Goal: Information Seeking & Learning: Learn about a topic

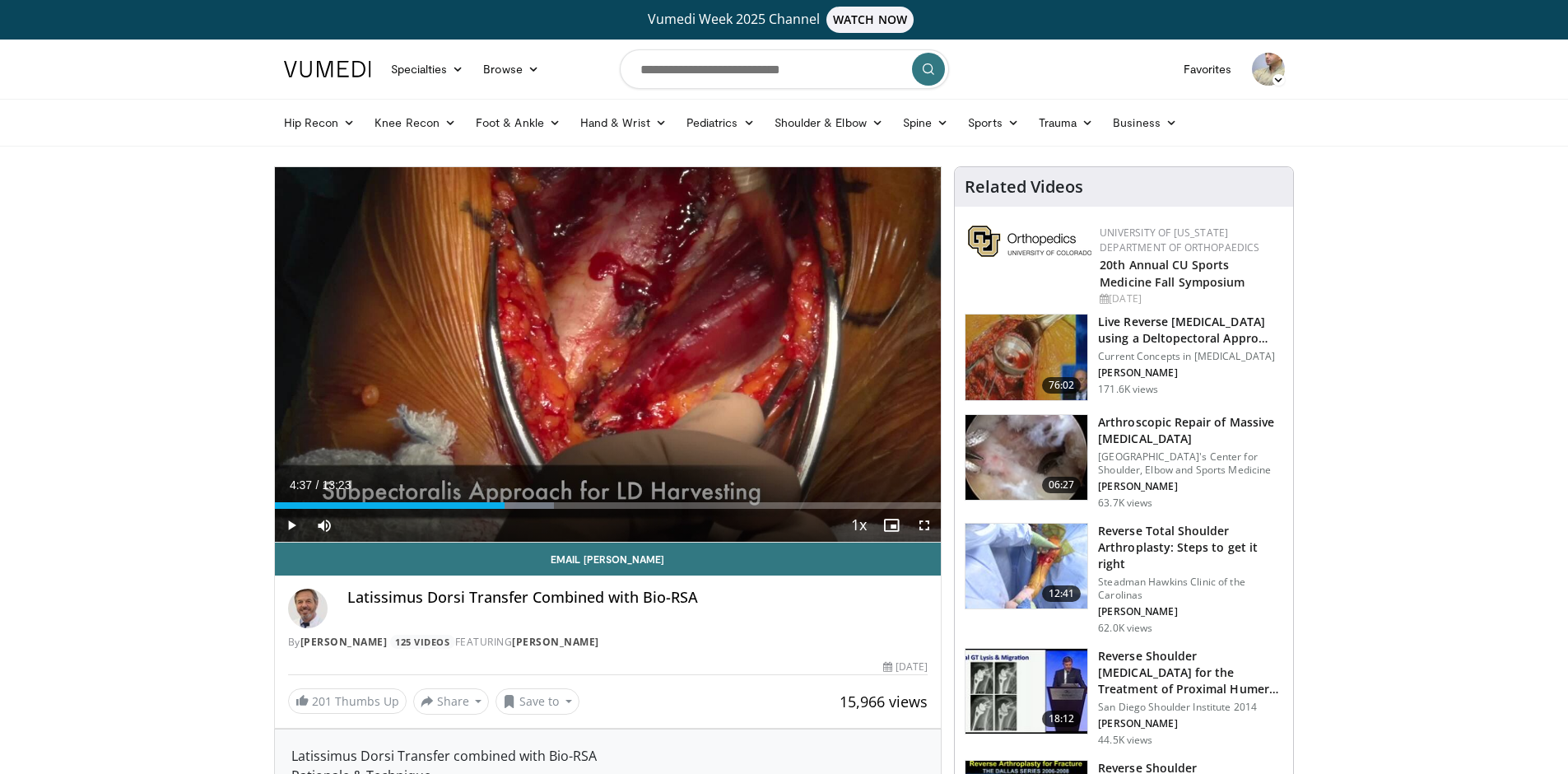
scroll to position [1412, 0]
click at [406, 127] on link "Knee Recon" at bounding box center [415, 123] width 101 height 33
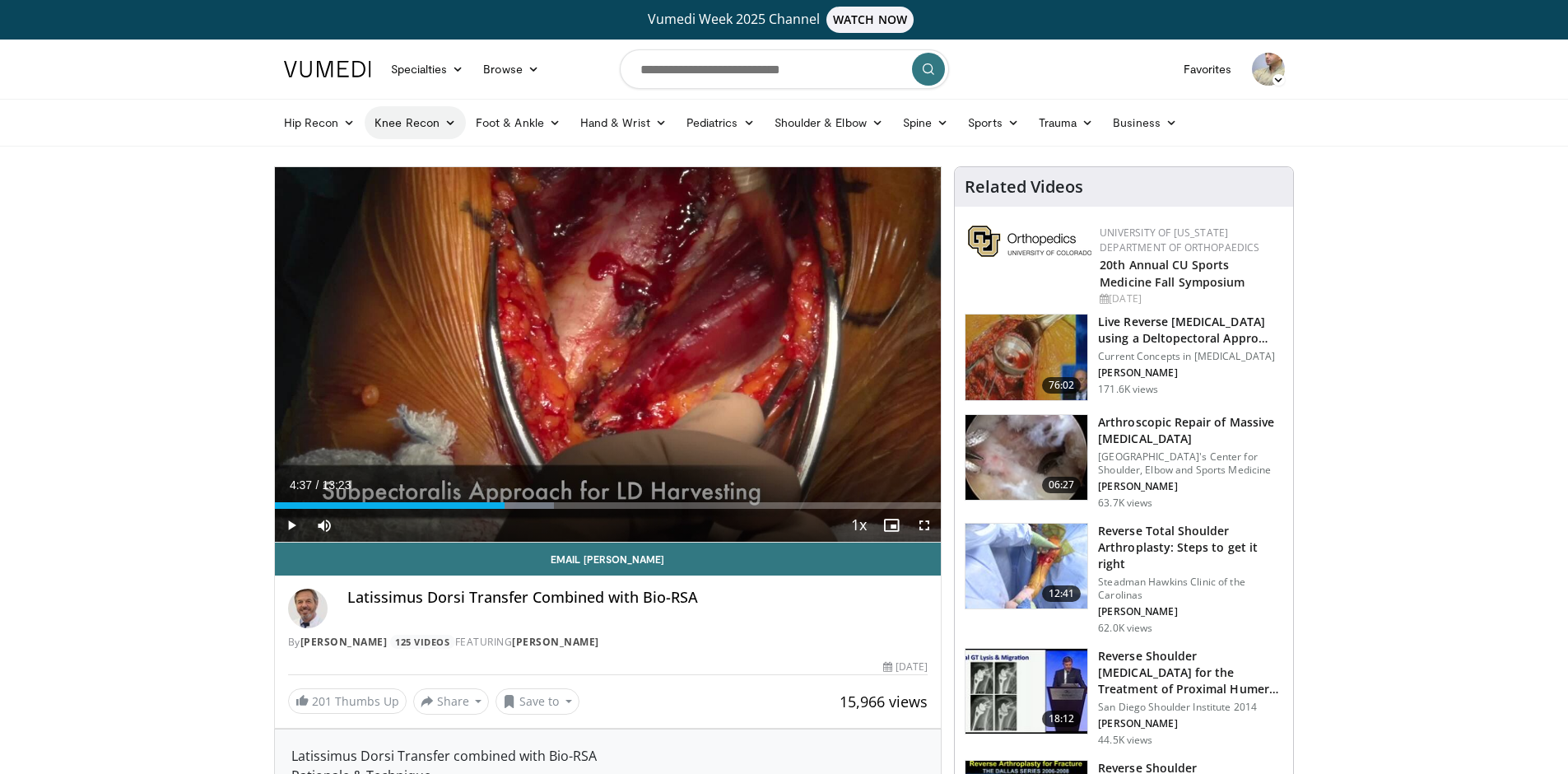
click at [445, 121] on icon at bounding box center [450, 122] width 11 height 11
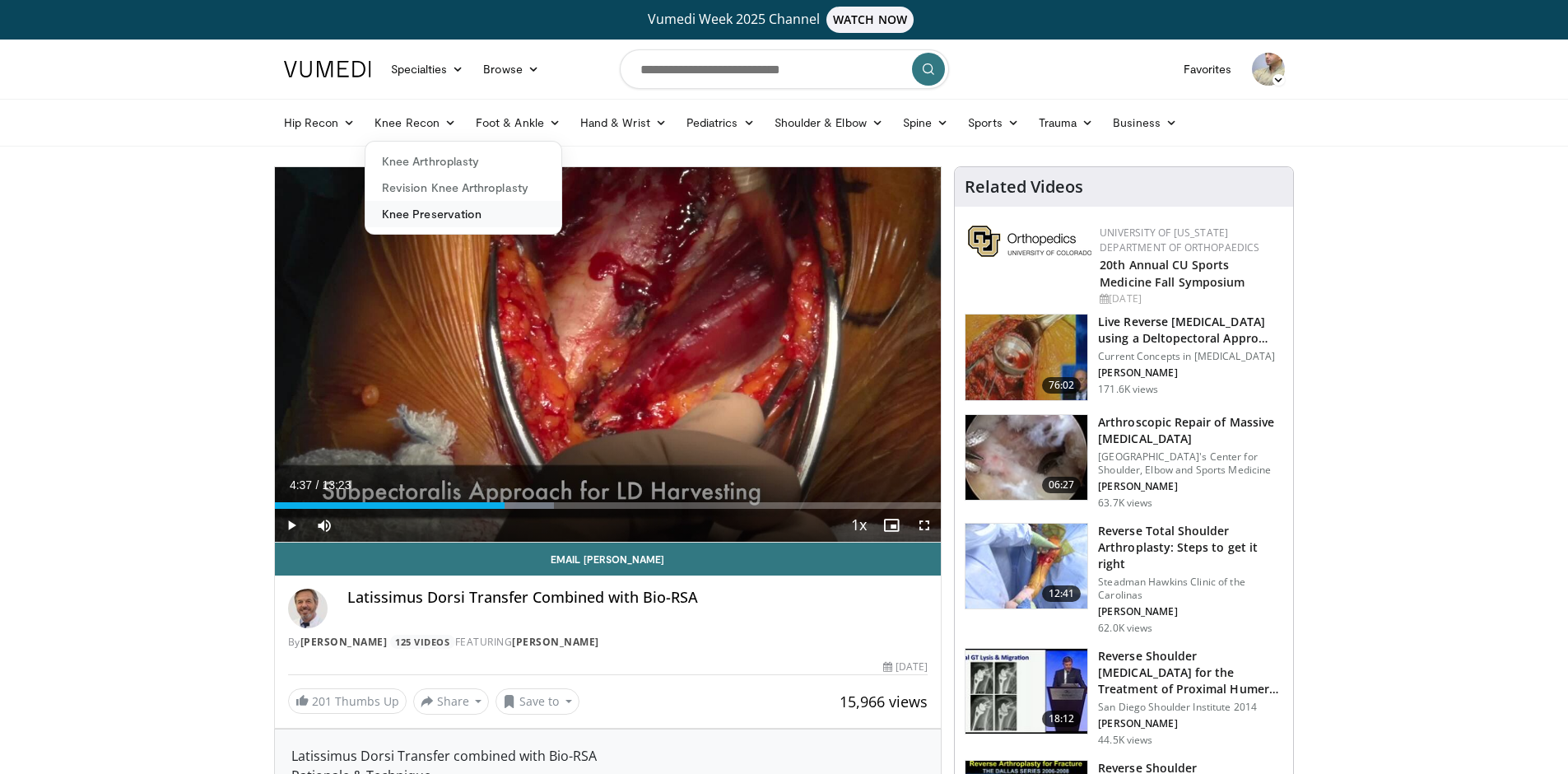
click at [469, 217] on link "Knee Preservation" at bounding box center [463, 214] width 196 height 26
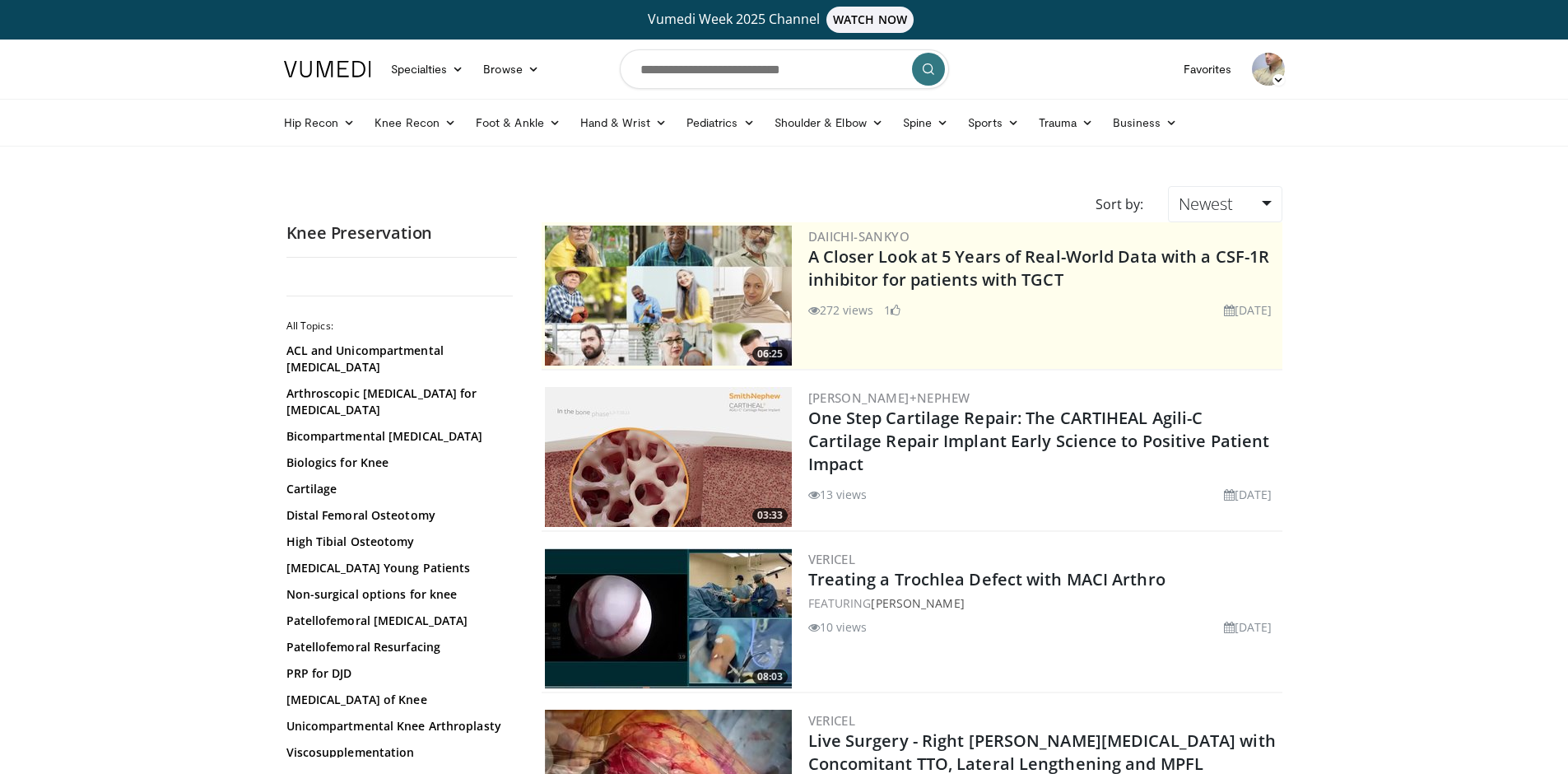
scroll to position [41, 0]
click at [642, 67] on input "Search topics, interventions" at bounding box center [784, 69] width 329 height 39
type input "**********"
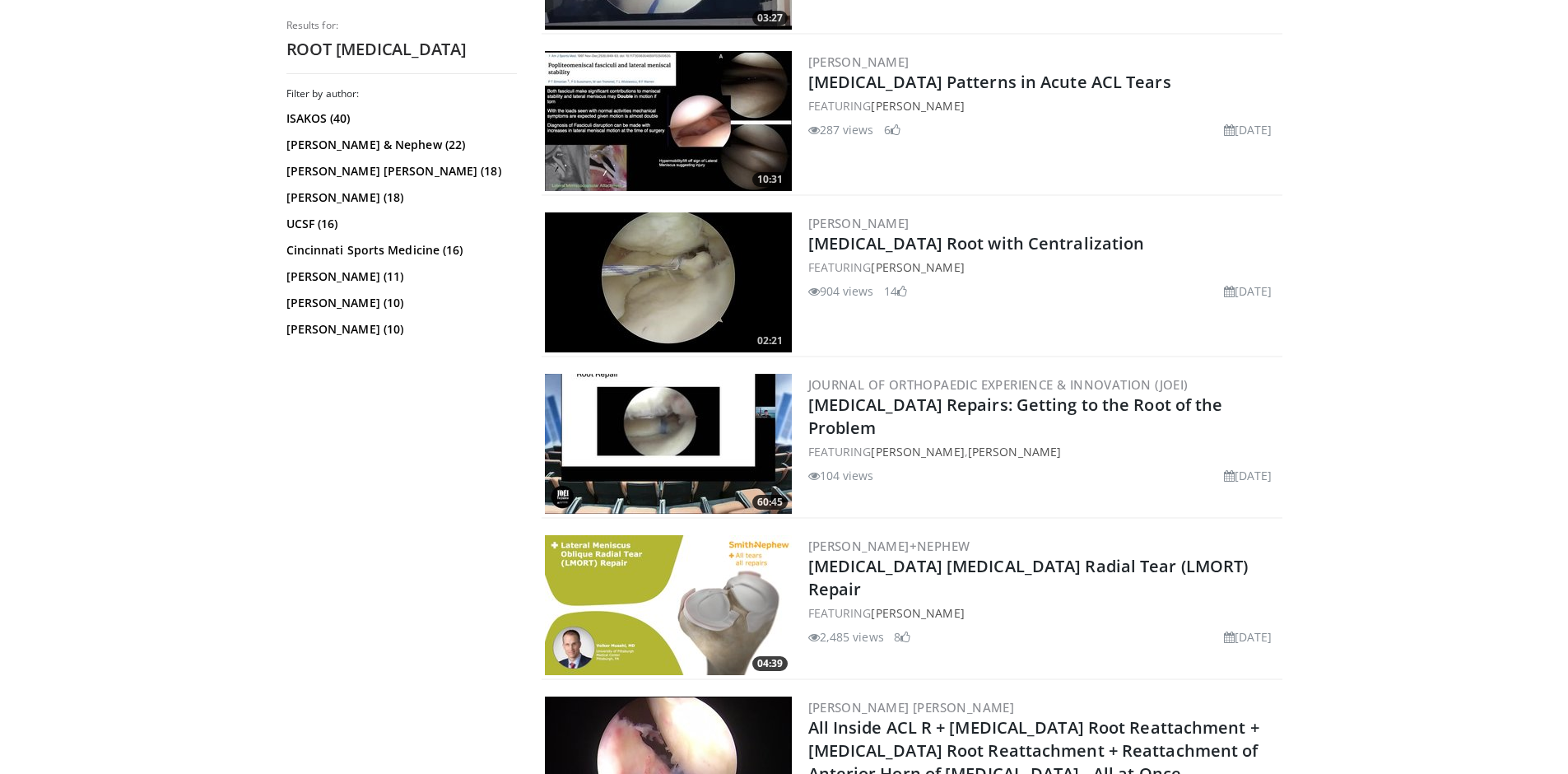
scroll to position [810, 0]
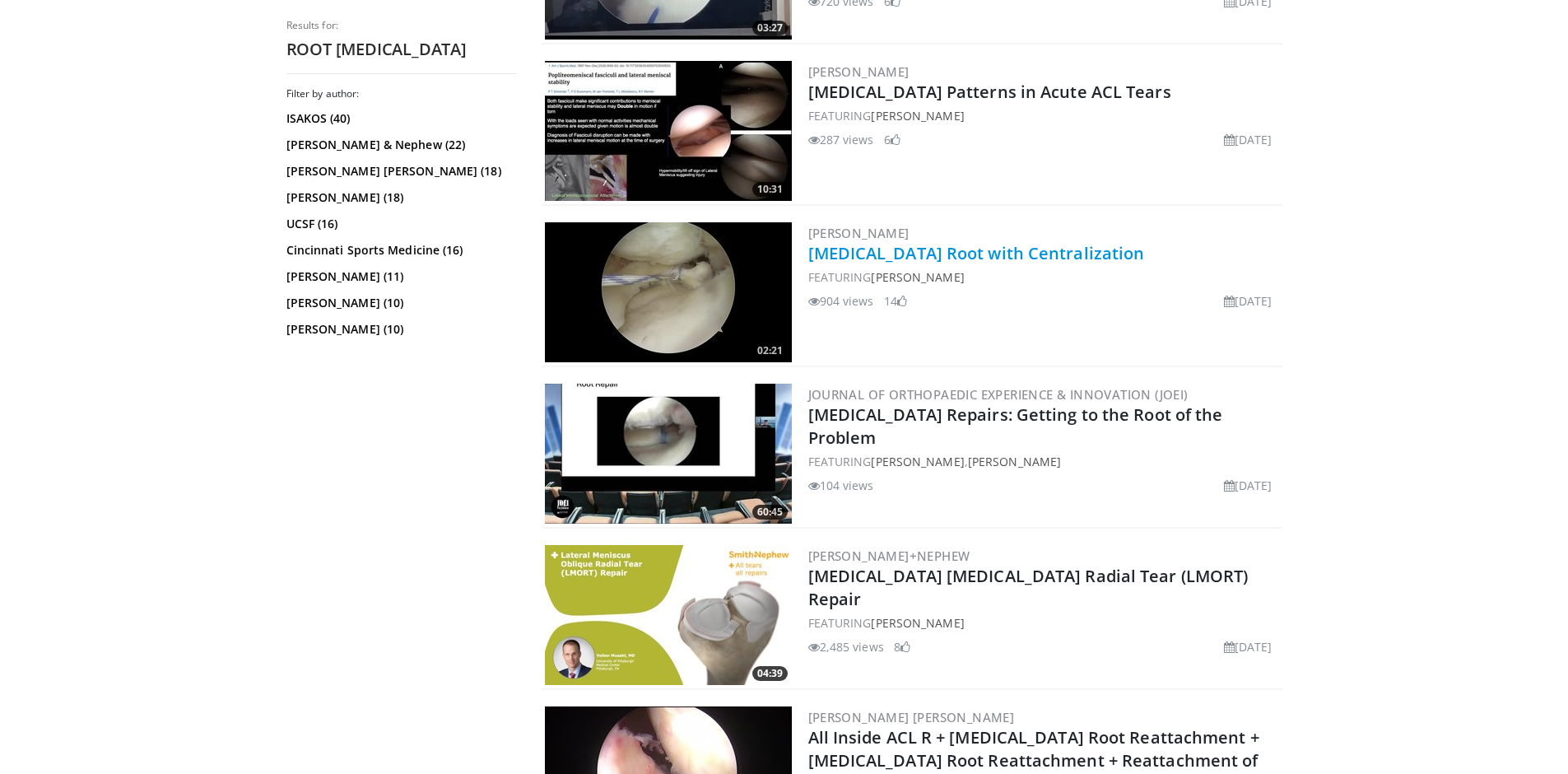
click at [1082, 248] on link "[MEDICAL_DATA] Root with Centralization" at bounding box center [977, 254] width 336 height 23
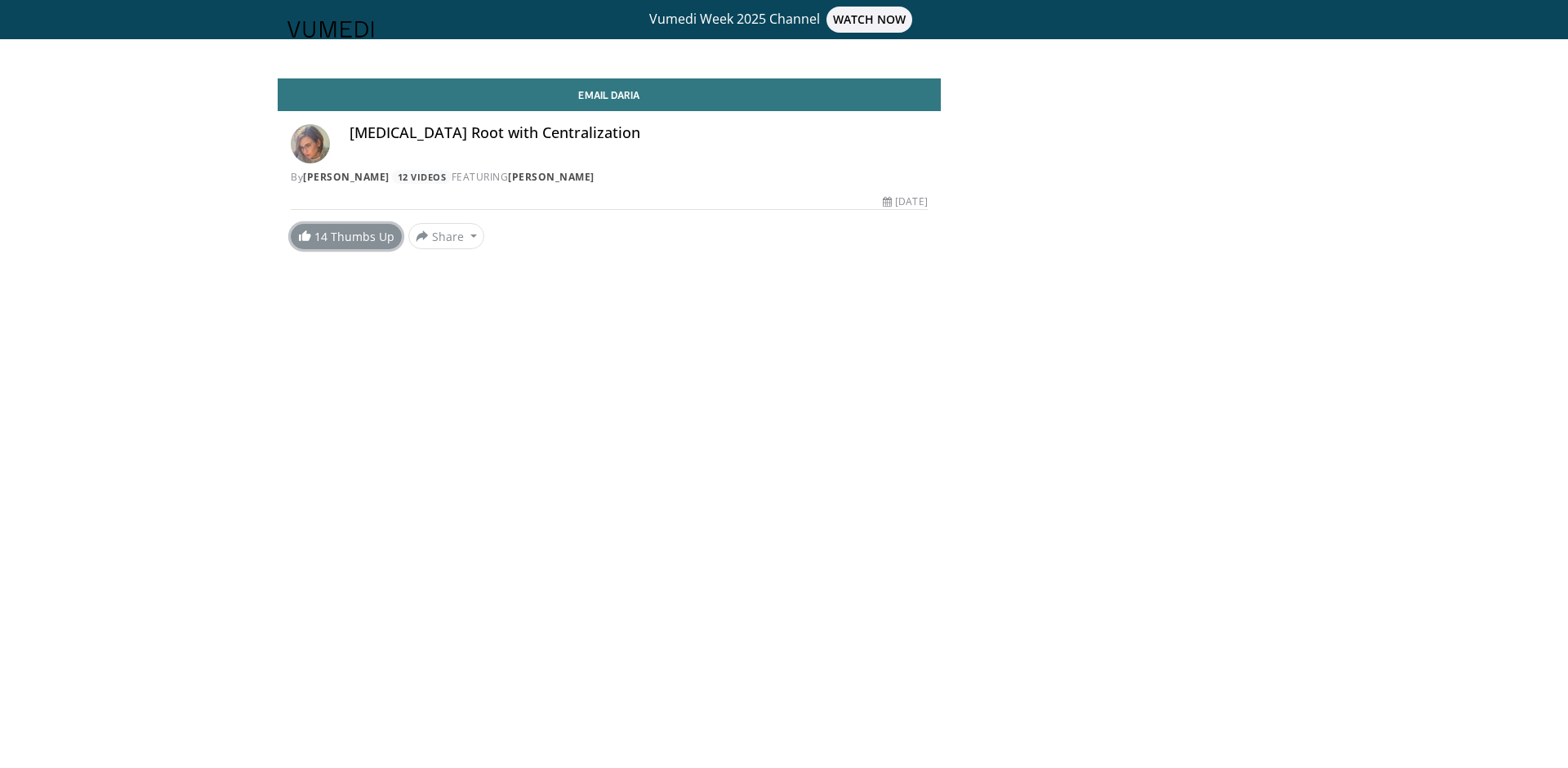
click at [343, 238] on link "14 Thumbs Up" at bounding box center [346, 236] width 111 height 25
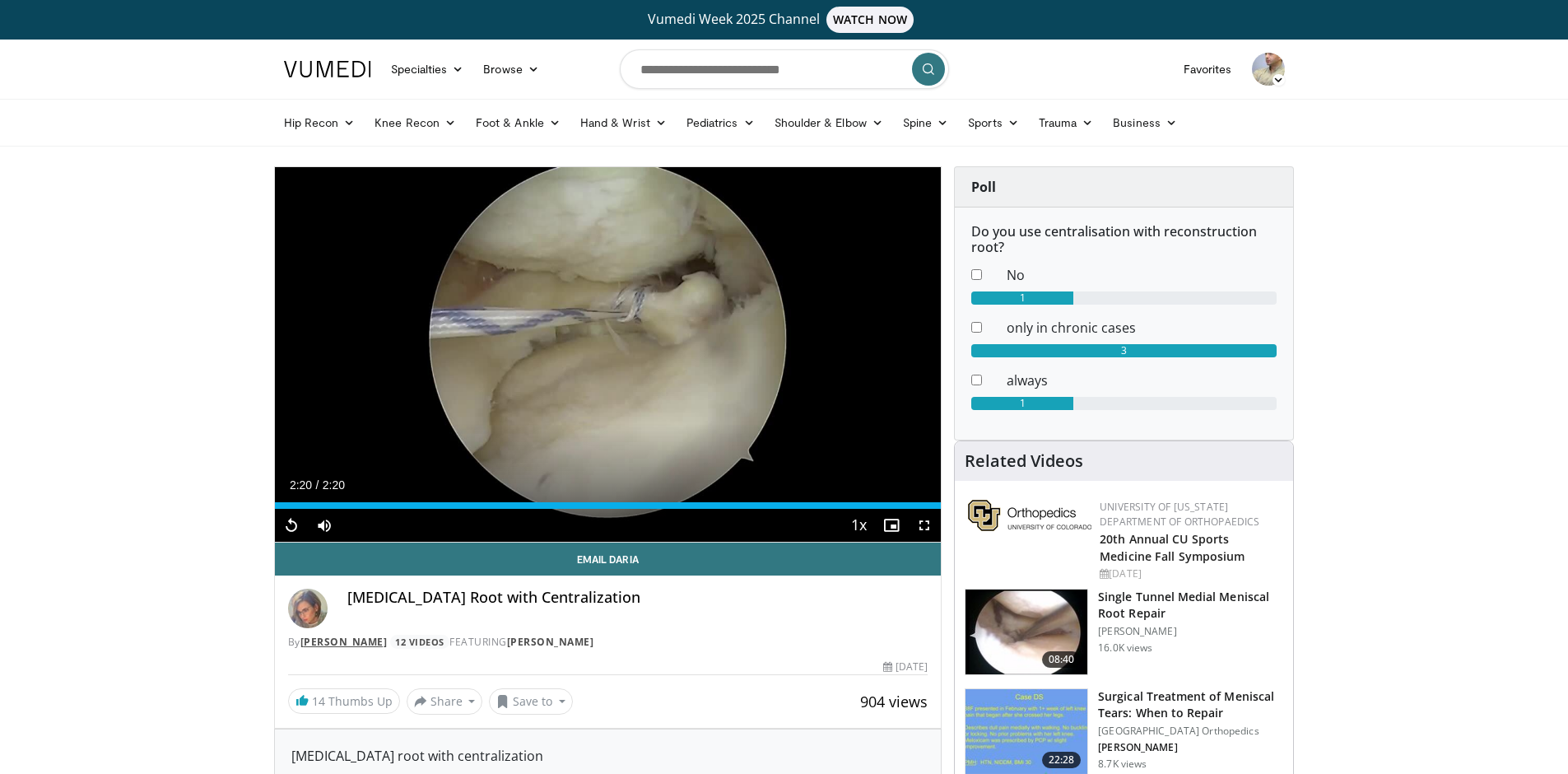
click at [349, 642] on link "[PERSON_NAME]" at bounding box center [344, 642] width 87 height 14
click at [832, 72] on input "Search topics, interventions" at bounding box center [784, 69] width 329 height 39
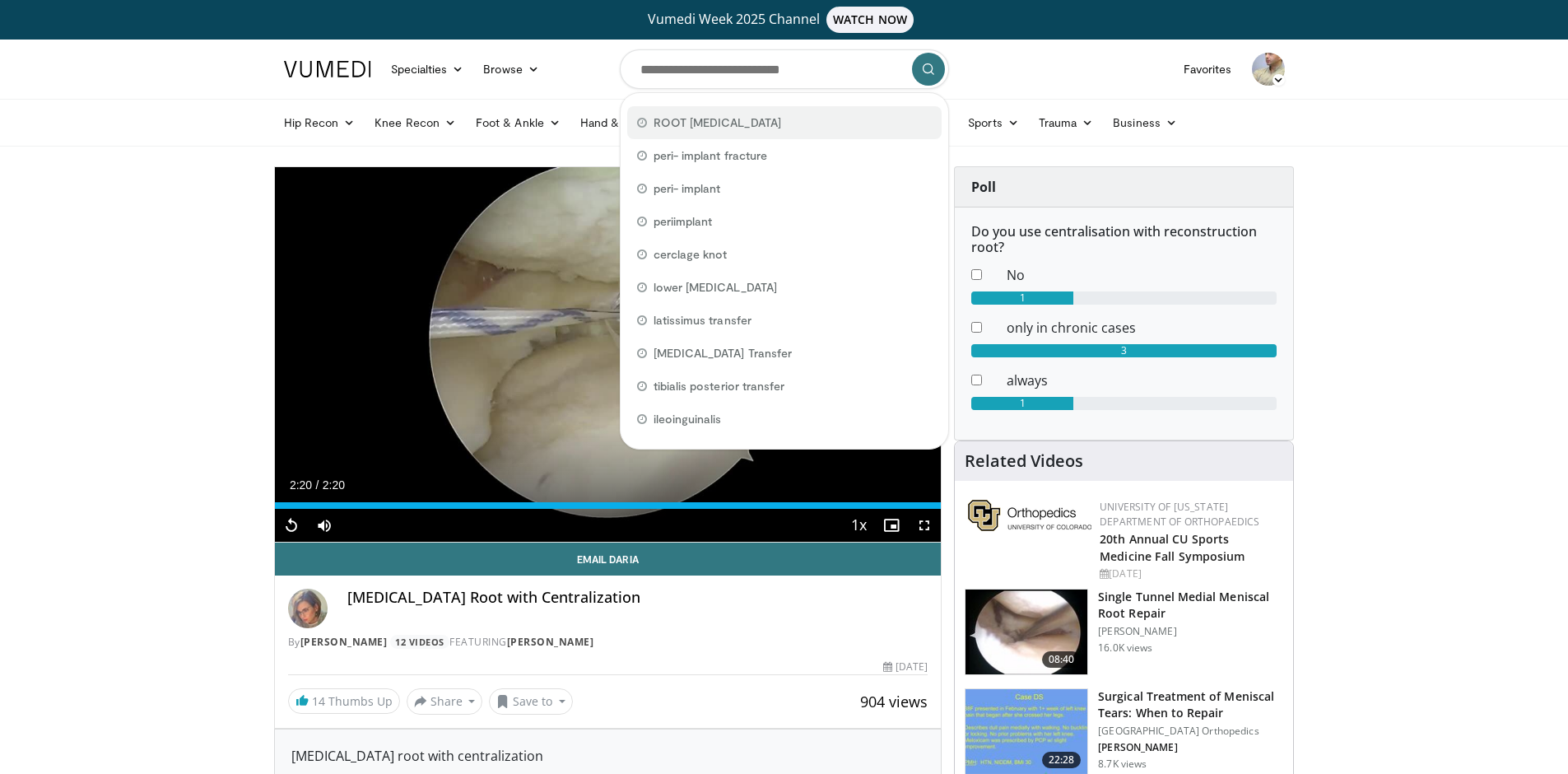
click at [770, 121] on div "ROOT MENISCUS" at bounding box center [784, 123] width 315 height 33
type input "**********"
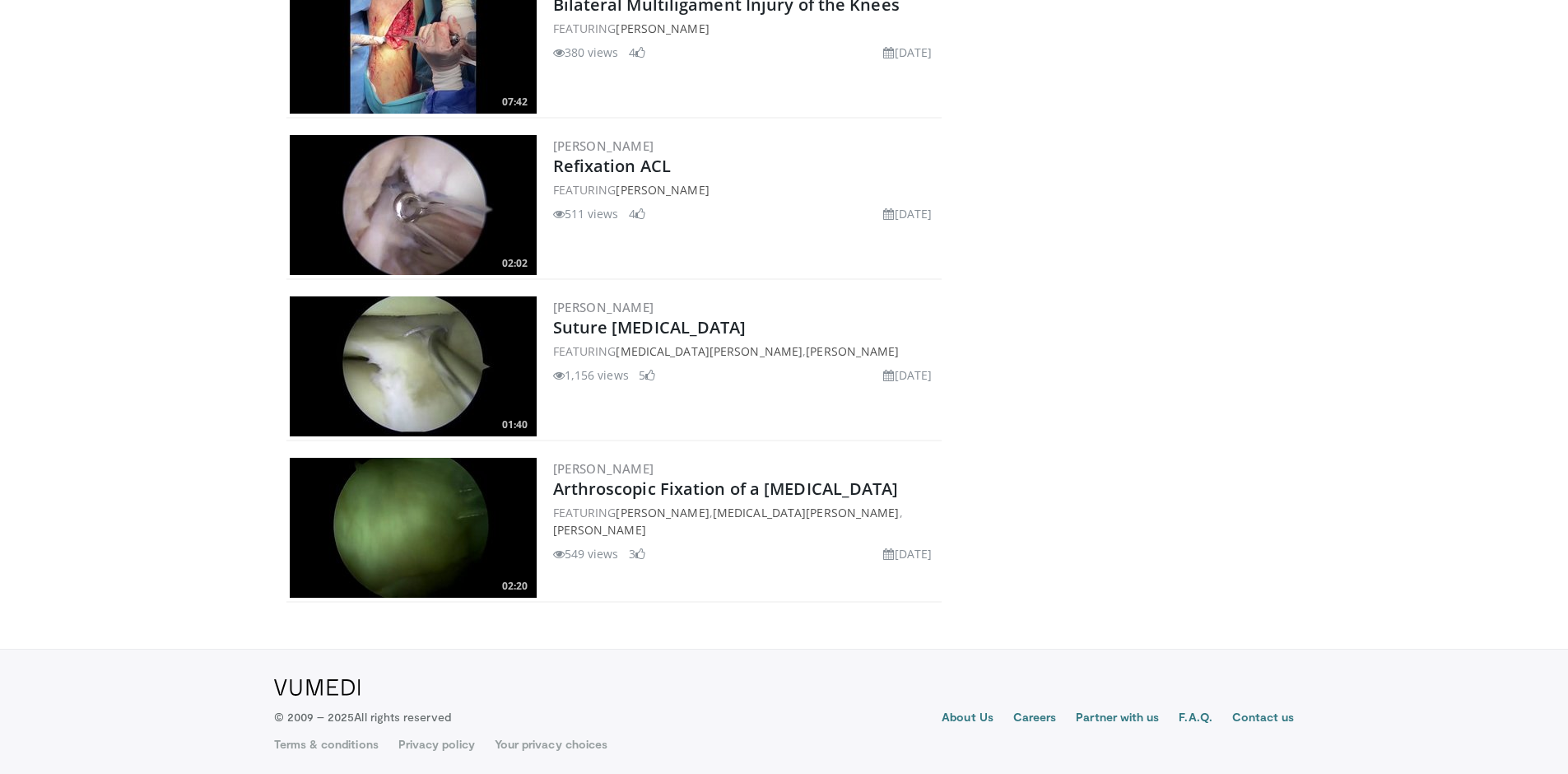
scroll to position [1581, 0]
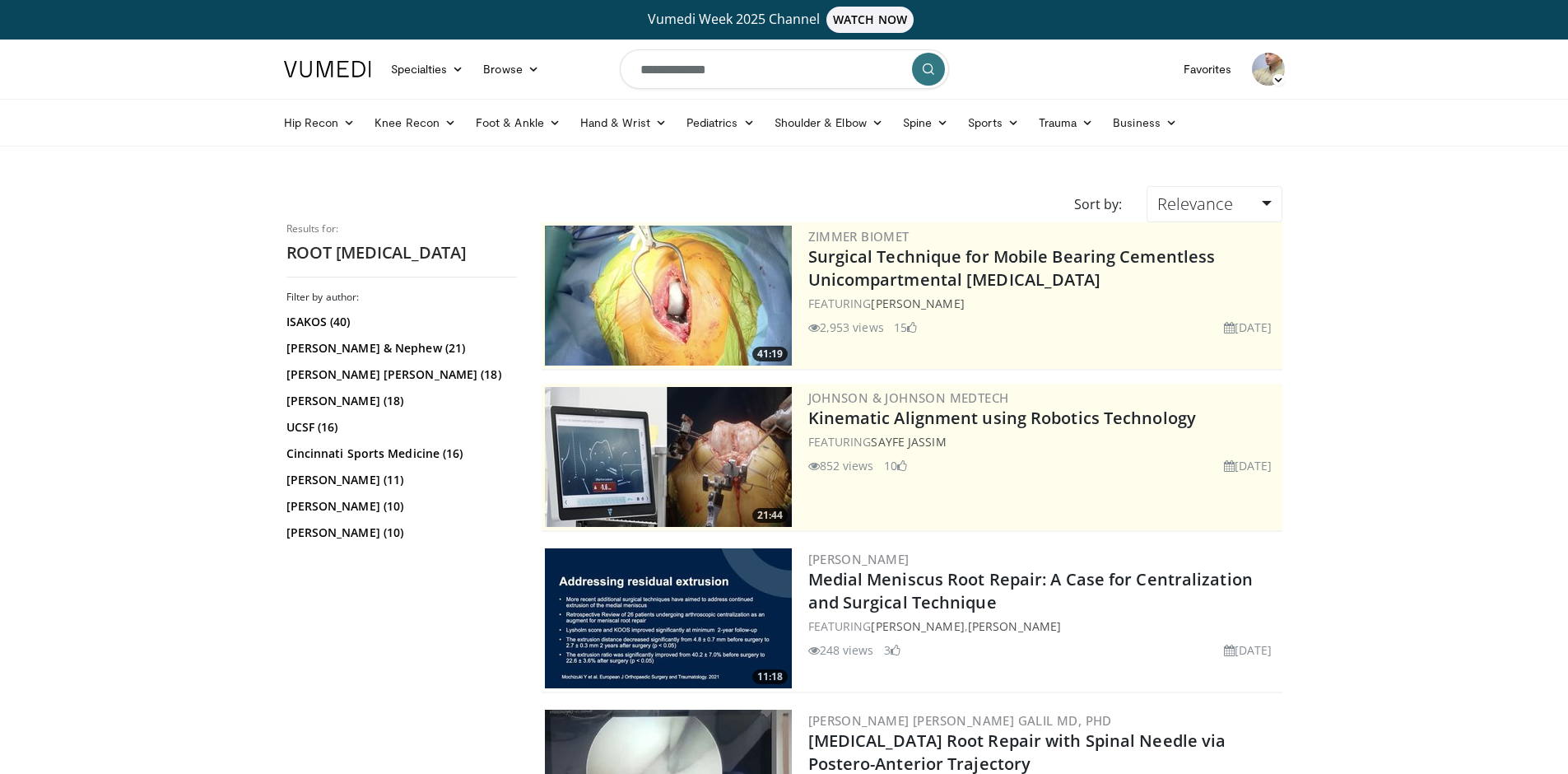
click at [921, 70] on button "submit" at bounding box center [929, 69] width 33 height 33
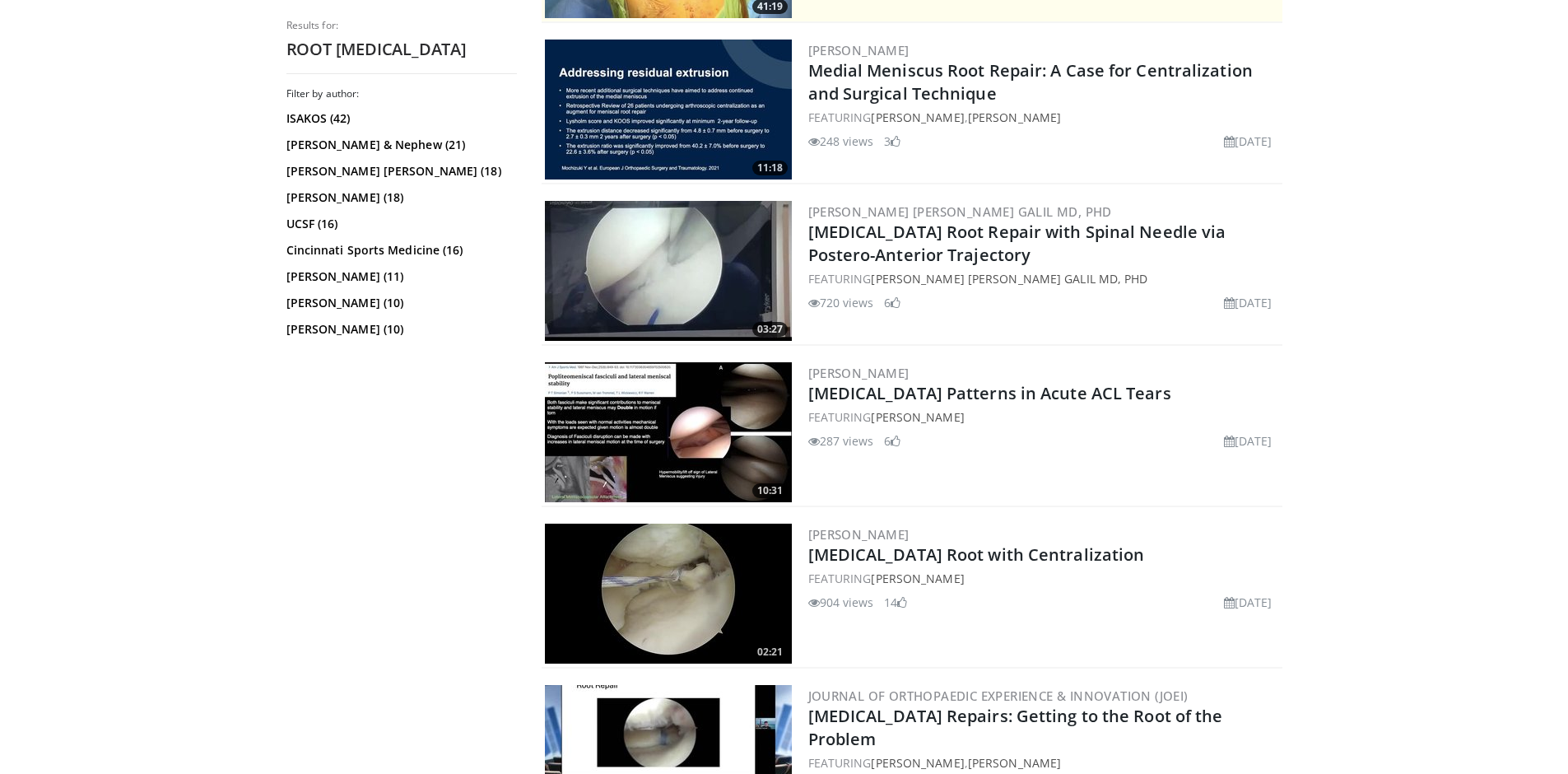
scroll to position [519, 0]
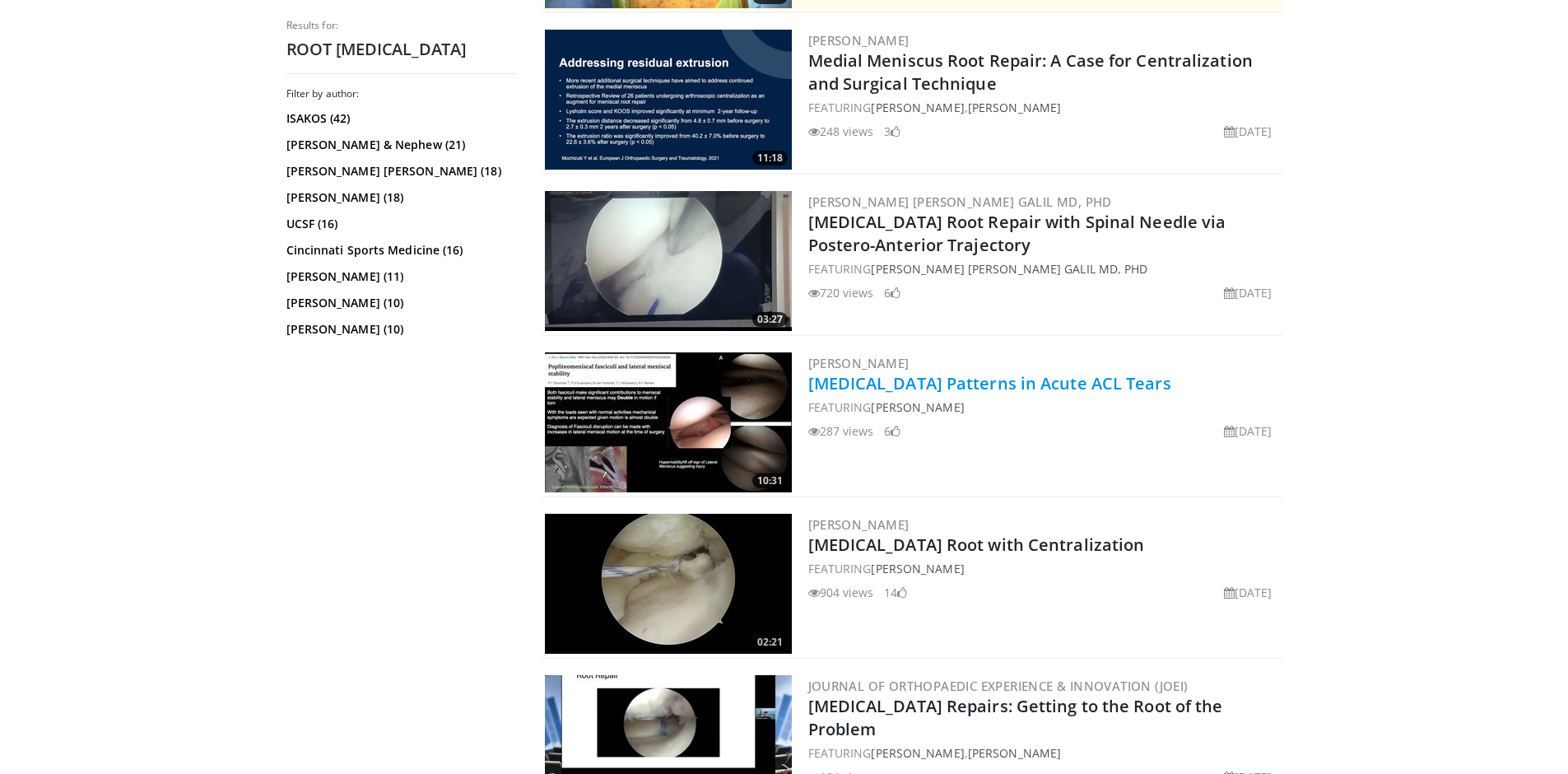
click at [1078, 388] on link "Meniscus Tear Patterns in Acute ACL Tears" at bounding box center [990, 384] width 363 height 23
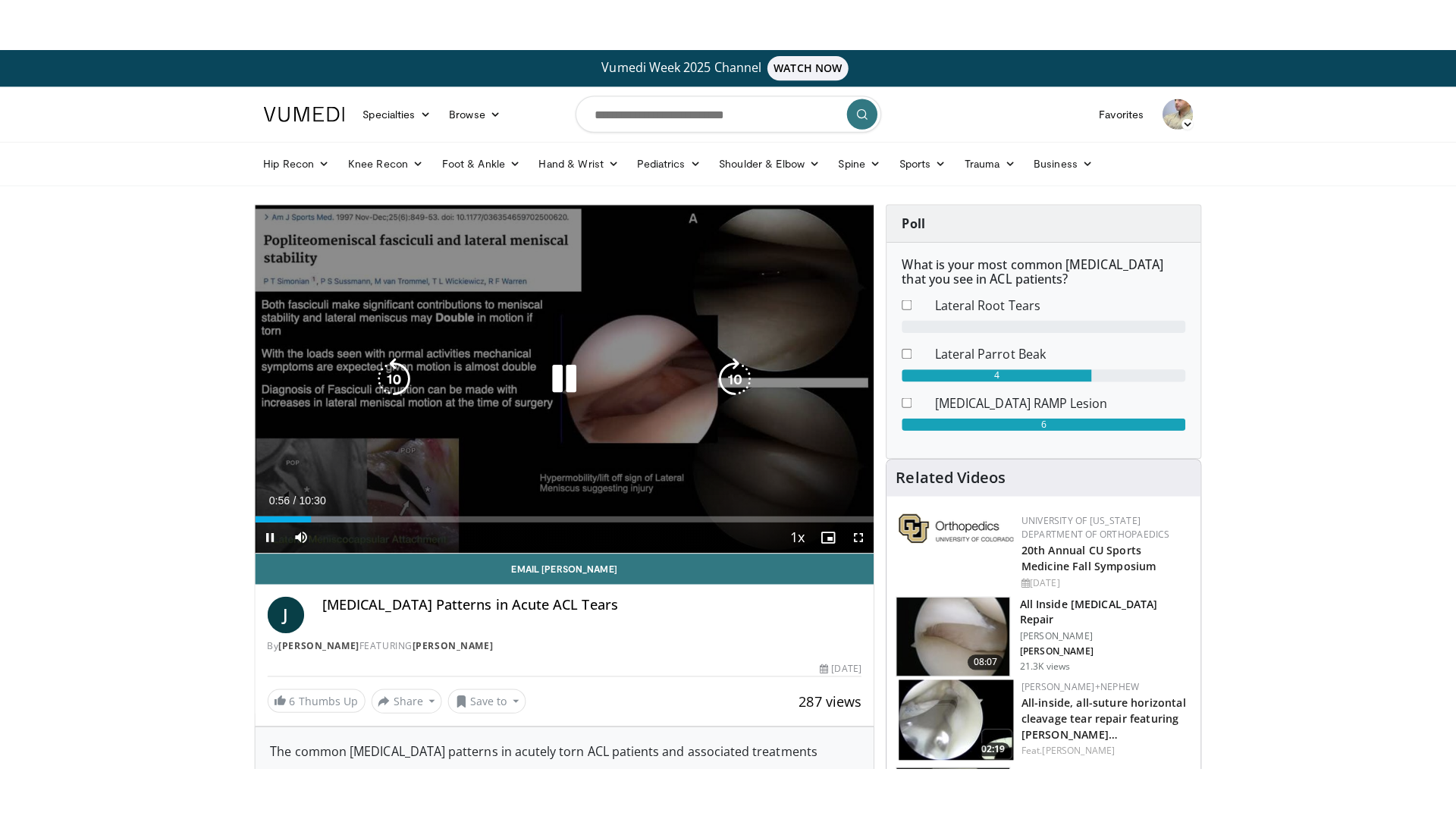
scroll to position [1301, 0]
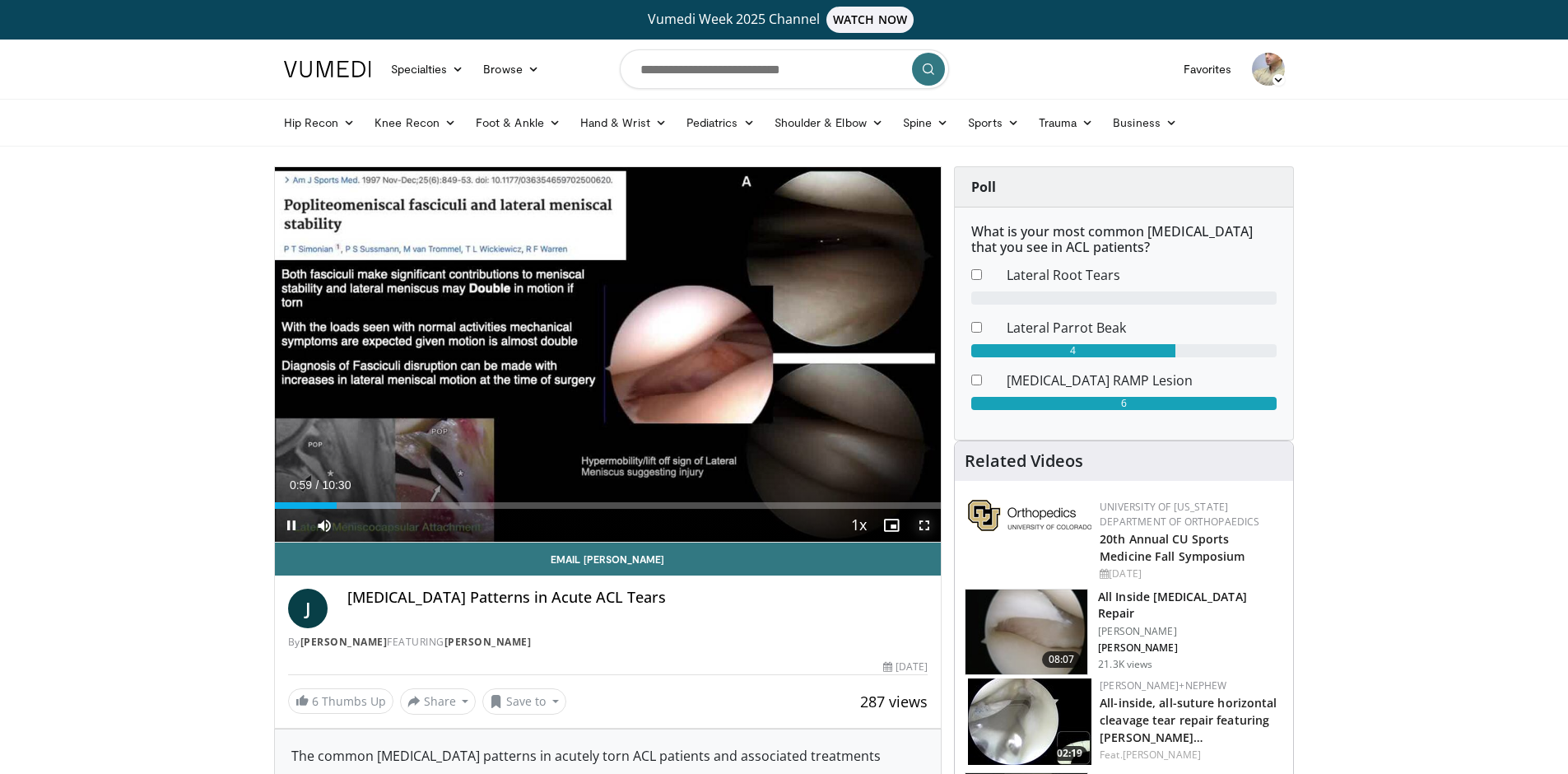
click at [924, 527] on span "Video Player" at bounding box center [925, 526] width 33 height 33
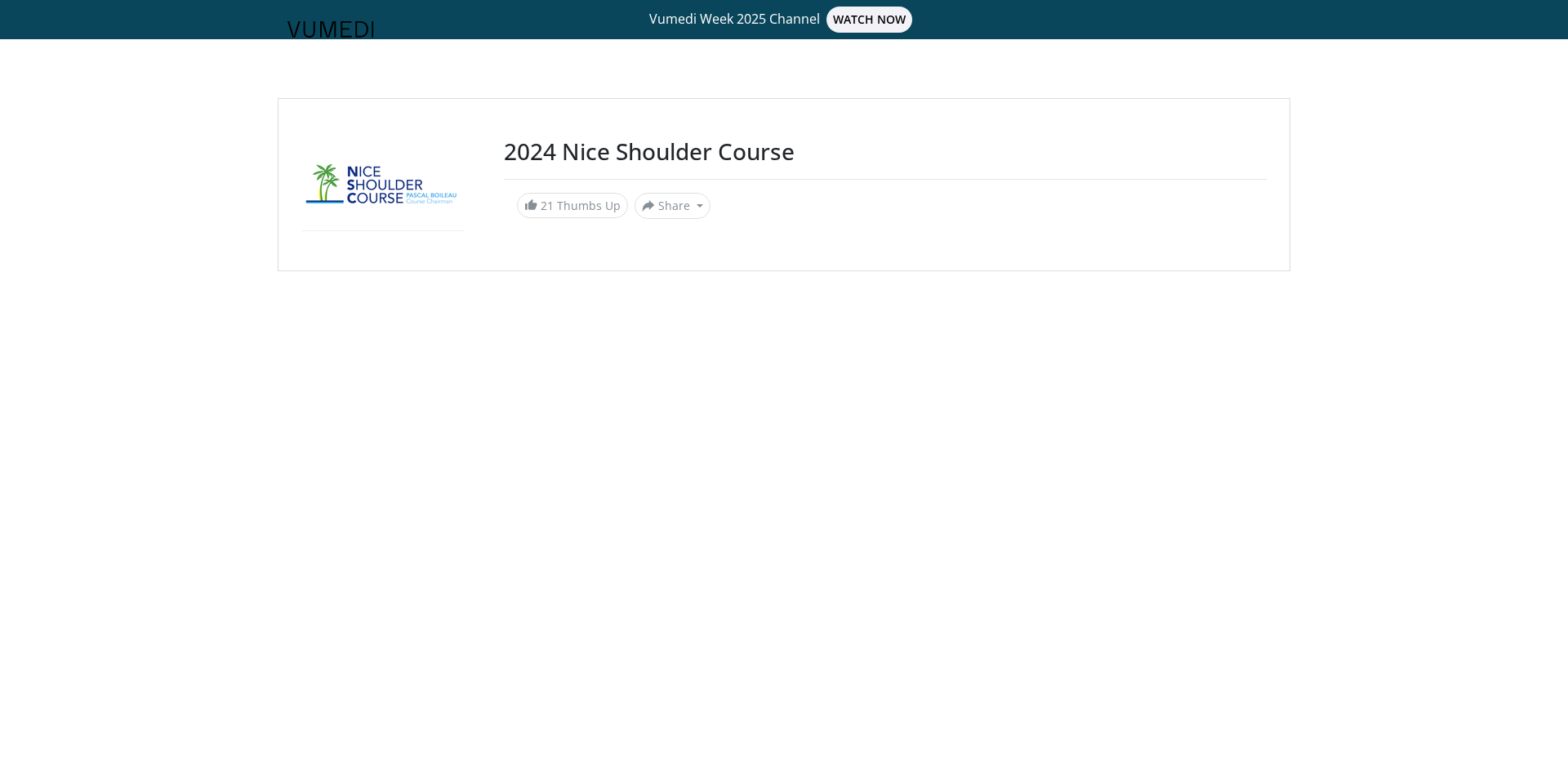
click at [335, 26] on img at bounding box center [330, 29] width 86 height 16
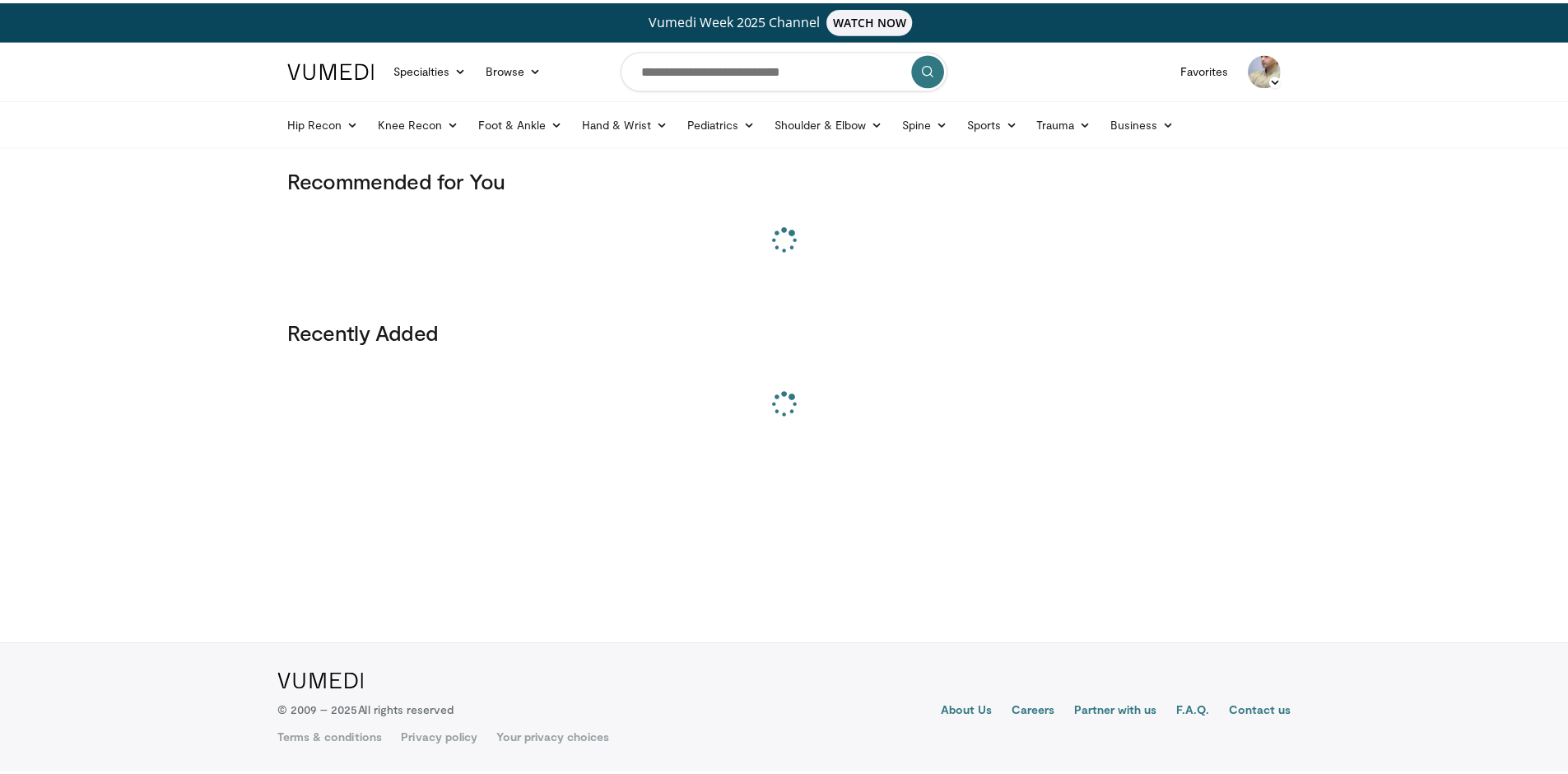
scroll to position [1412, 0]
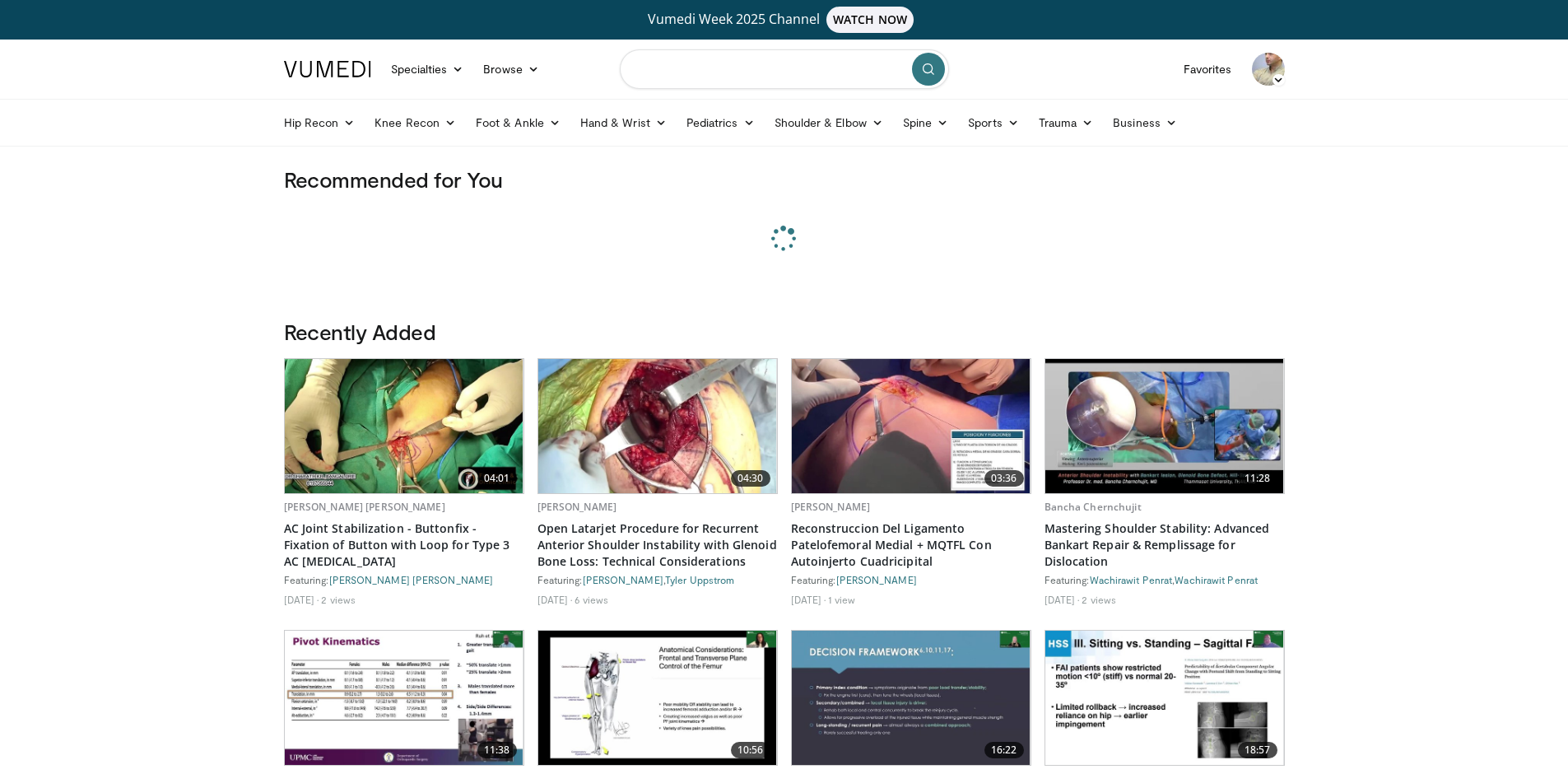
click at [703, 78] on input "Search topics, interventions" at bounding box center [784, 69] width 329 height 39
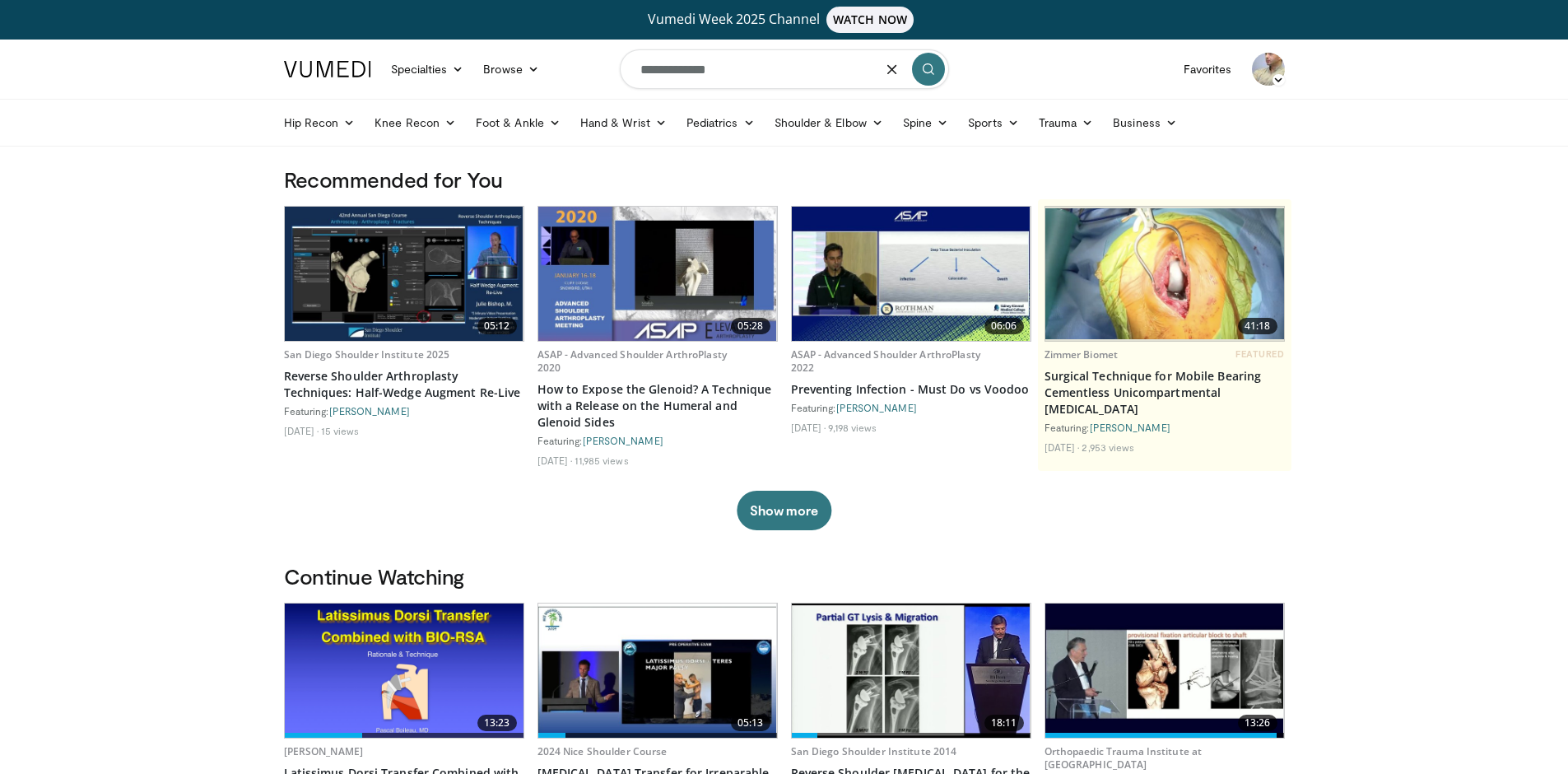
type input "**********"
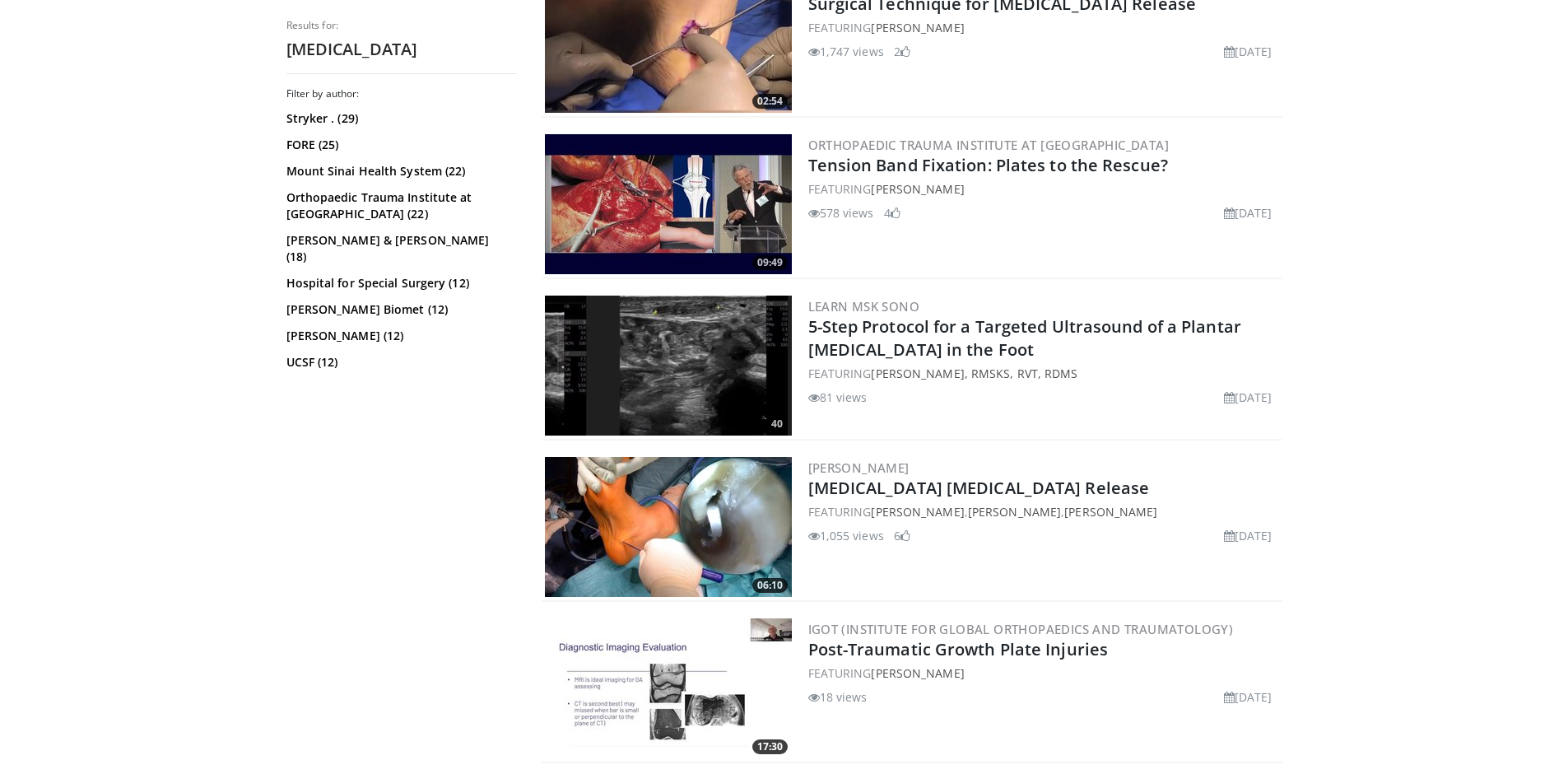
scroll to position [1910, 0]
